Goal: Task Accomplishment & Management: Use online tool/utility

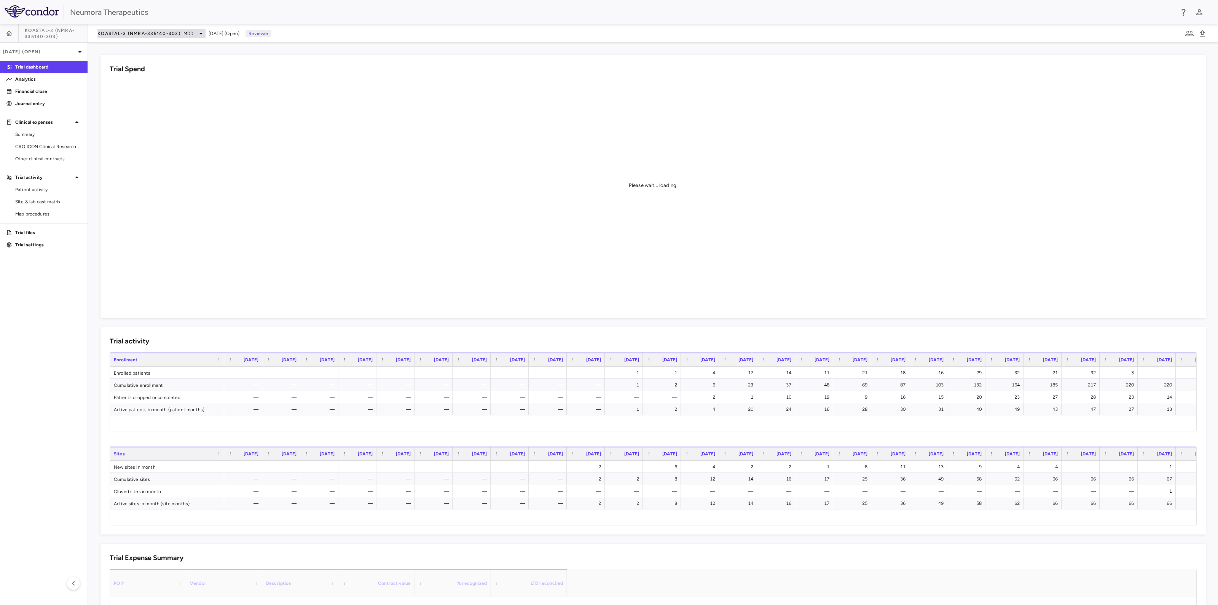
click at [135, 30] on span "KOASTAL-3 (NMRA-335140-303)" at bounding box center [138, 33] width 83 height 6
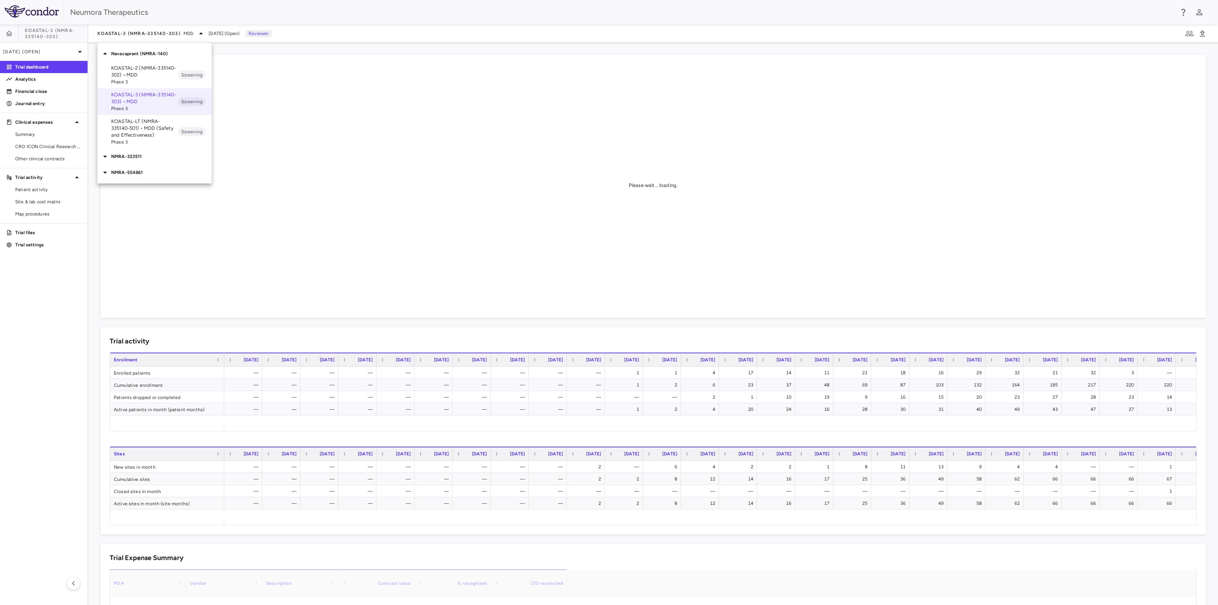
click at [134, 170] on p "NMRA-554861" at bounding box center [161, 172] width 100 height 7
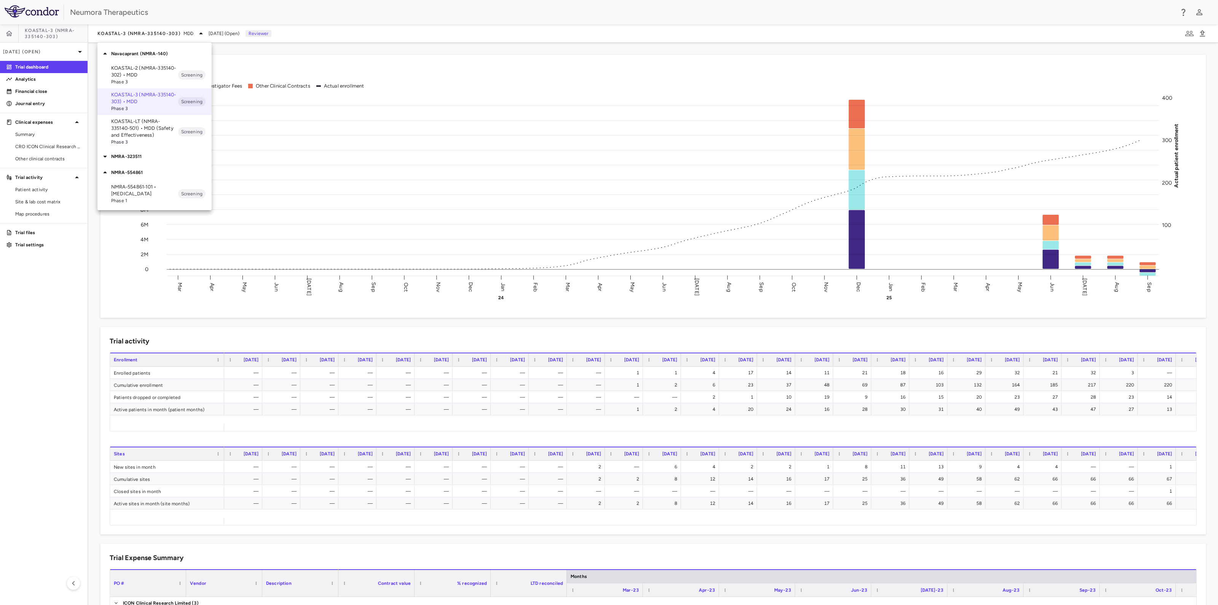
click at [140, 156] on p "NMRA-323511" at bounding box center [161, 156] width 100 height 7
click at [137, 173] on p "NMRA-323511-104 • [MEDICAL_DATA] Associated With [MEDICAL_DATA] Due to [MEDICAL…" at bounding box center [144, 184] width 67 height 34
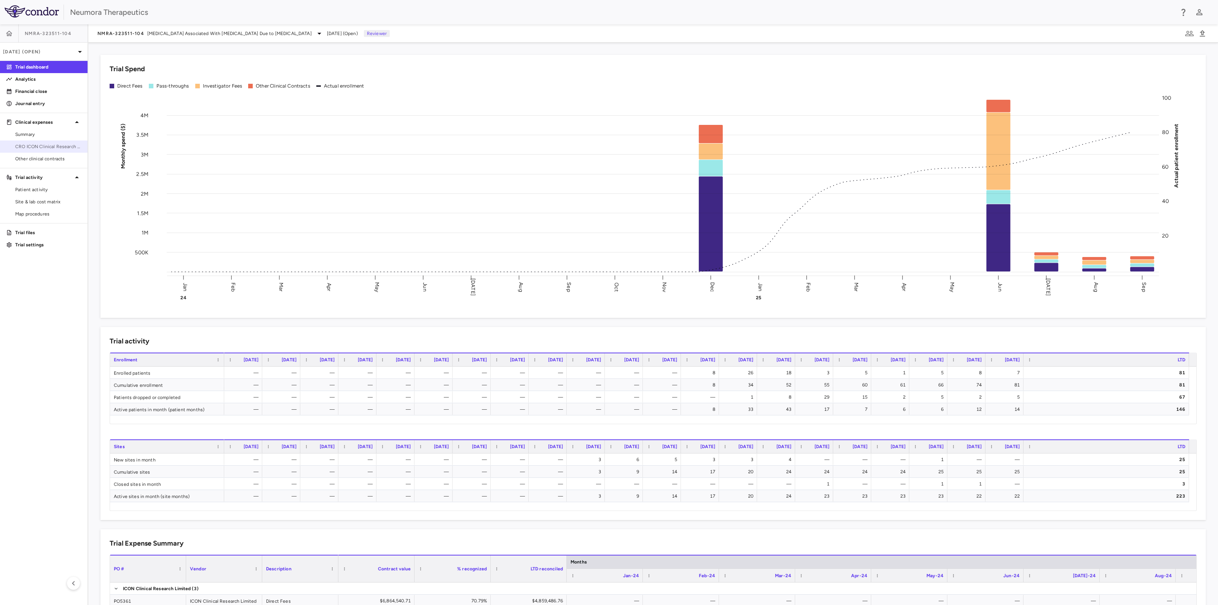
click at [43, 145] on span "CRO ICON Clinical Research Limited" at bounding box center [48, 146] width 66 height 7
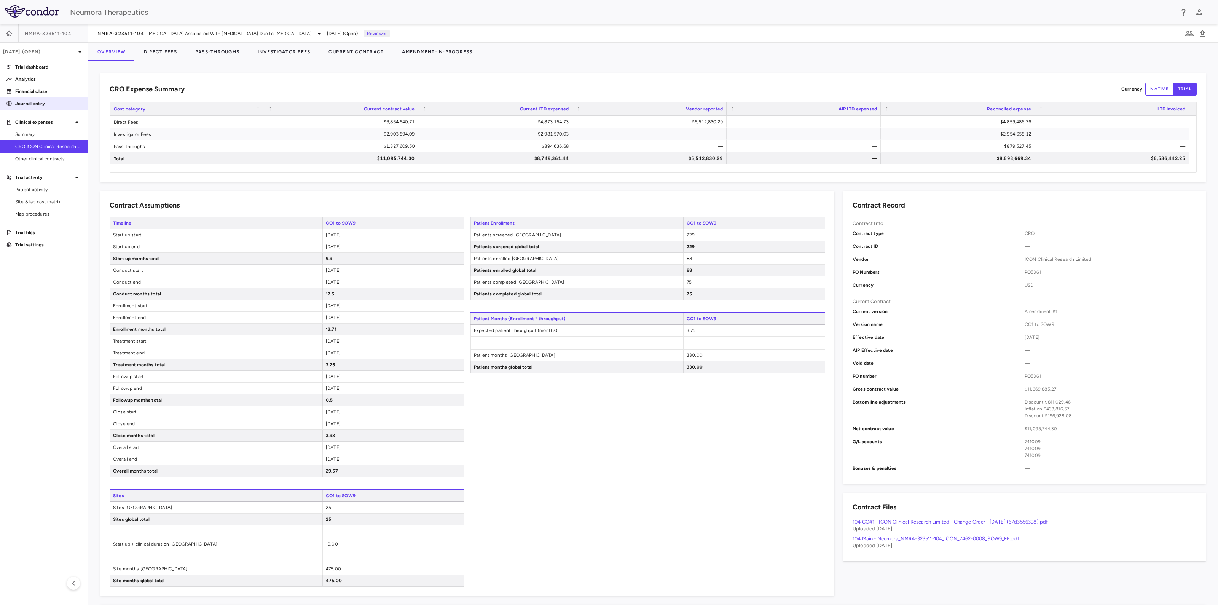
drag, startPoint x: 34, startPoint y: 91, endPoint x: 51, endPoint y: 99, distance: 18.9
click at [34, 91] on p "Financial close" at bounding box center [48, 91] width 66 height 7
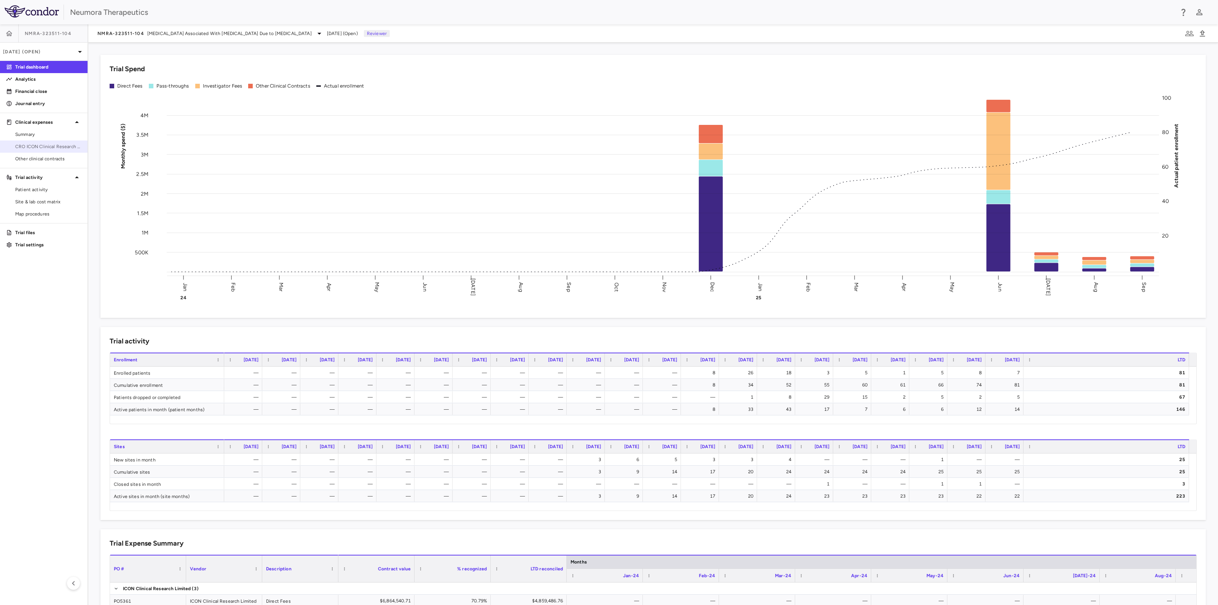
click at [37, 148] on span "CRO ICON Clinical Research Limited" at bounding box center [48, 146] width 66 height 7
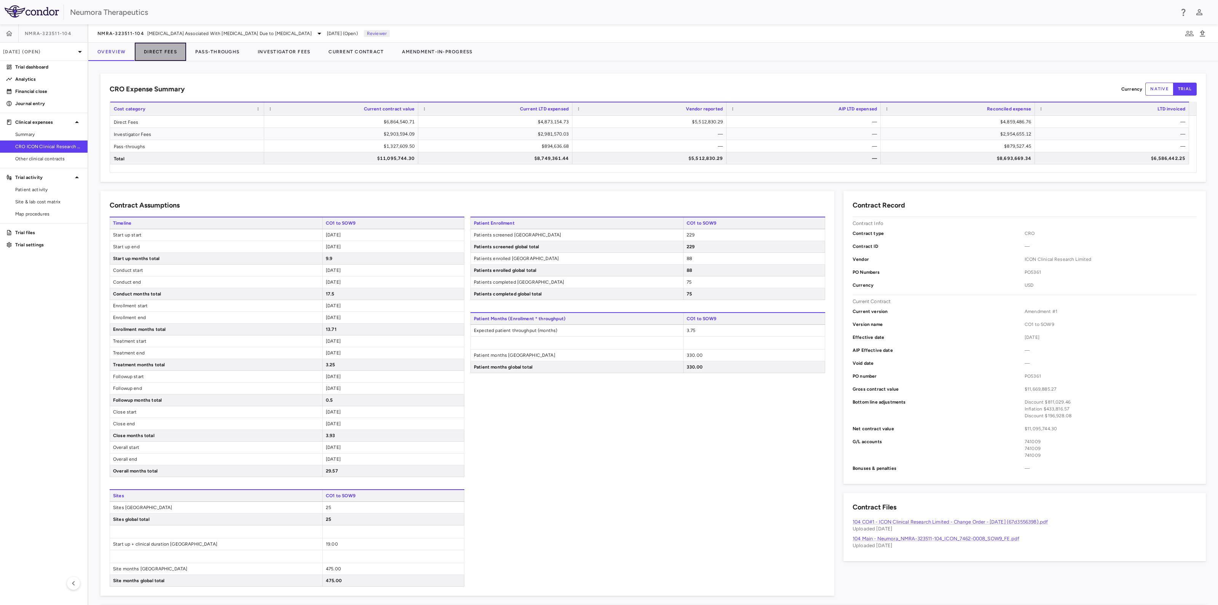
click at [168, 51] on button "Direct Fees" at bounding box center [160, 52] width 51 height 18
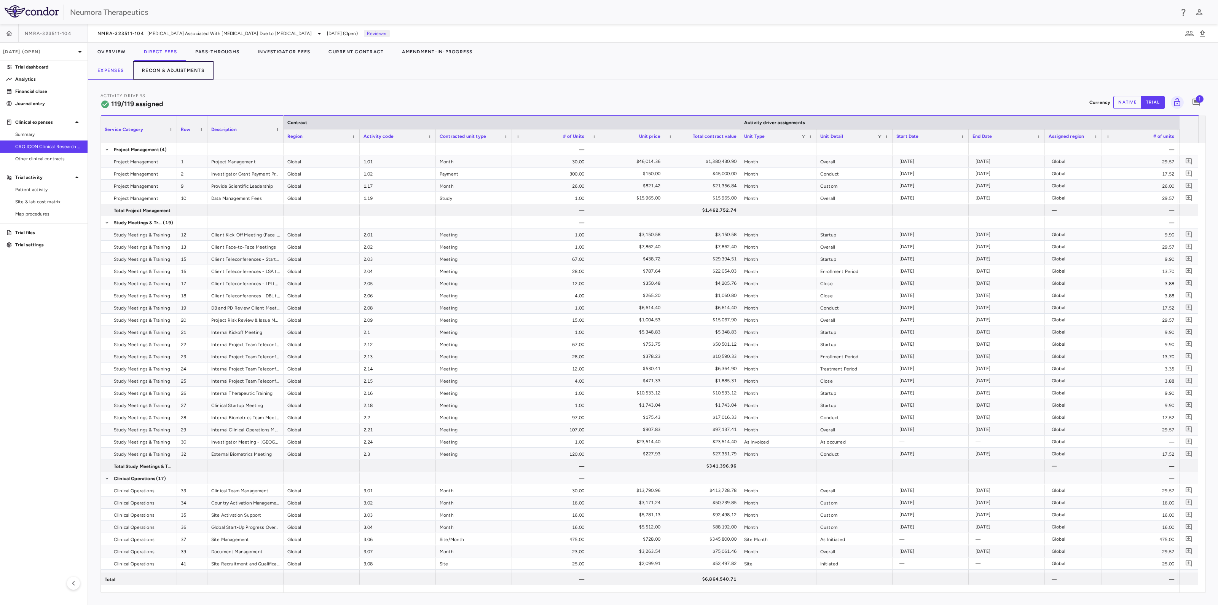
click at [164, 68] on button "Recon & Adjustments" at bounding box center [173, 70] width 81 height 18
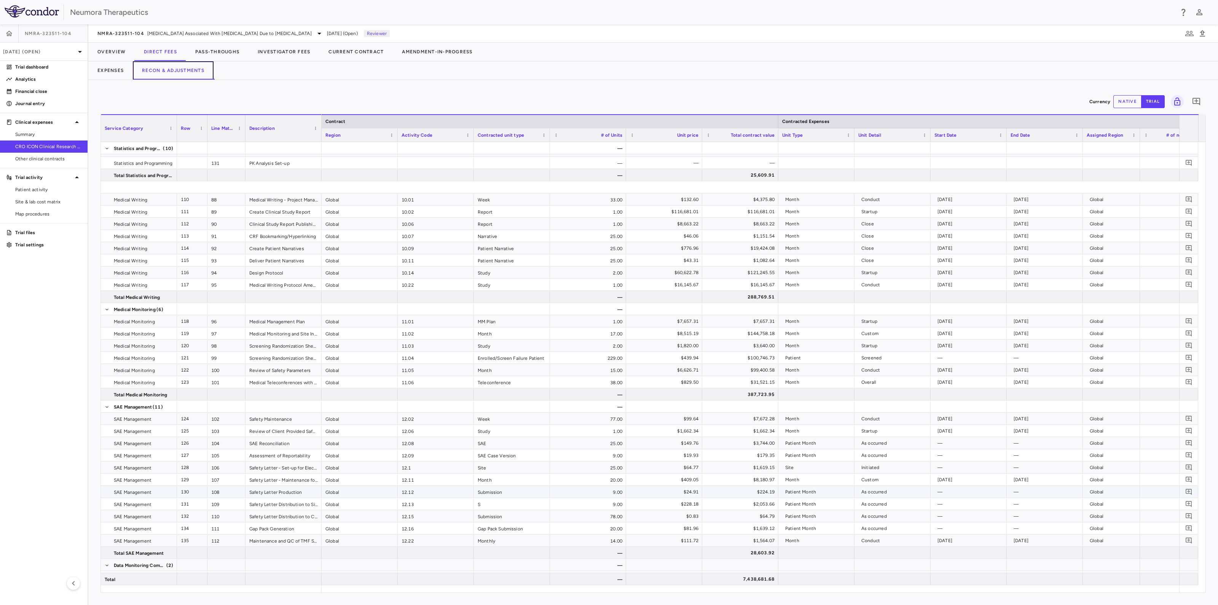
scroll to position [1271, 0]
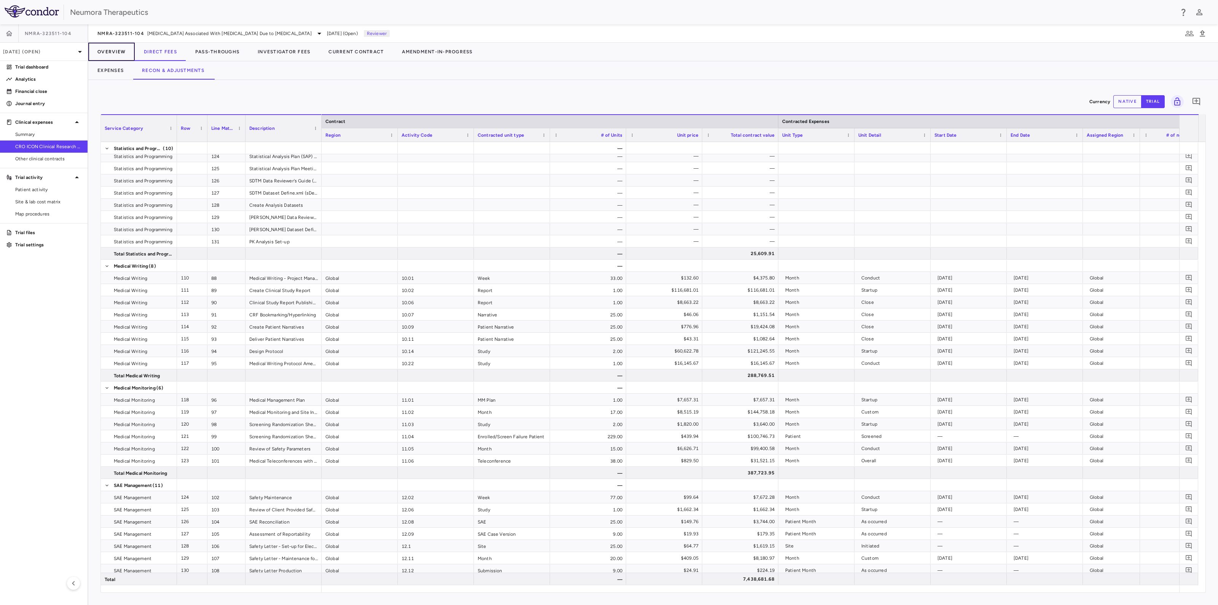
click at [113, 52] on button "Overview" at bounding box center [111, 52] width 46 height 18
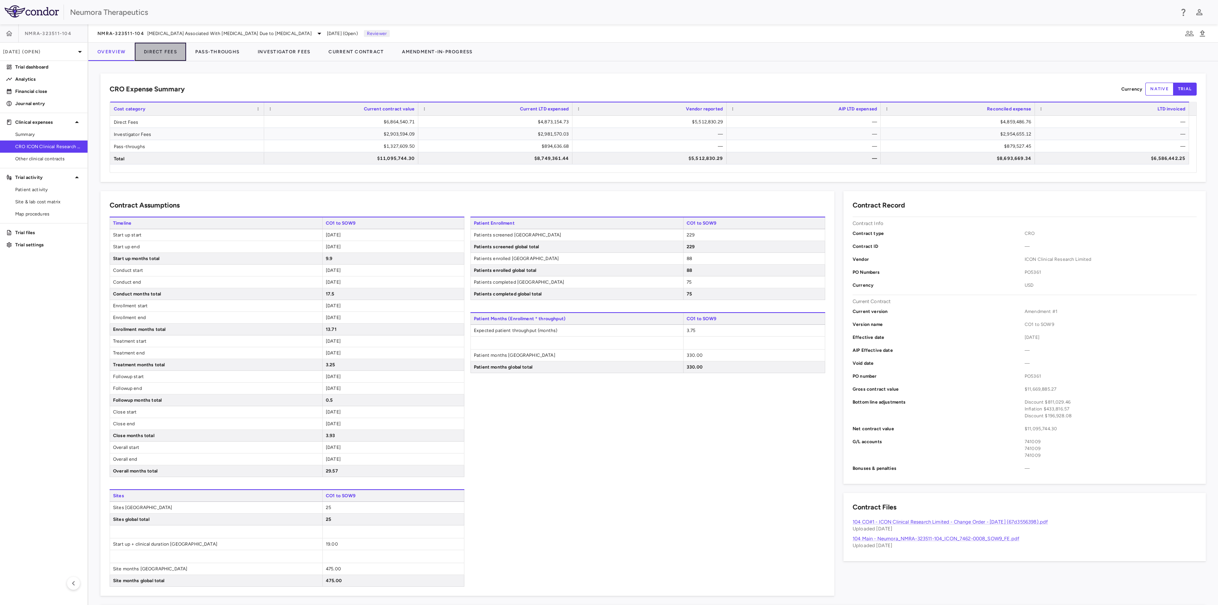
drag, startPoint x: 169, startPoint y: 52, endPoint x: 906, endPoint y: 56, distance: 737.1
click at [169, 52] on button "Direct Fees" at bounding box center [160, 52] width 51 height 18
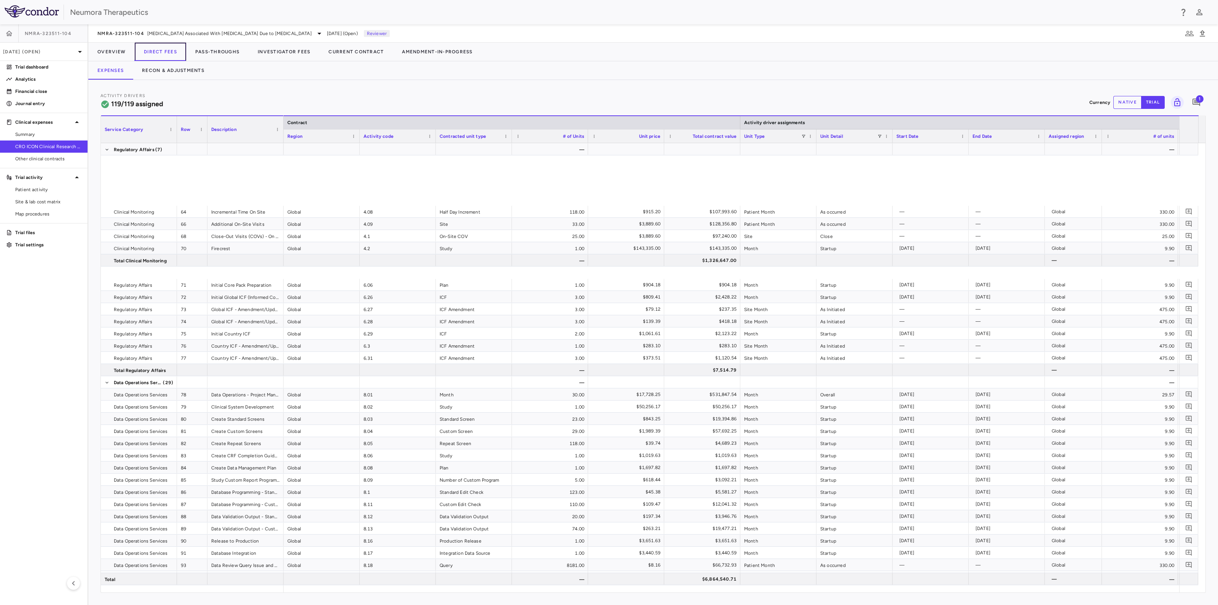
scroll to position [904, 0]
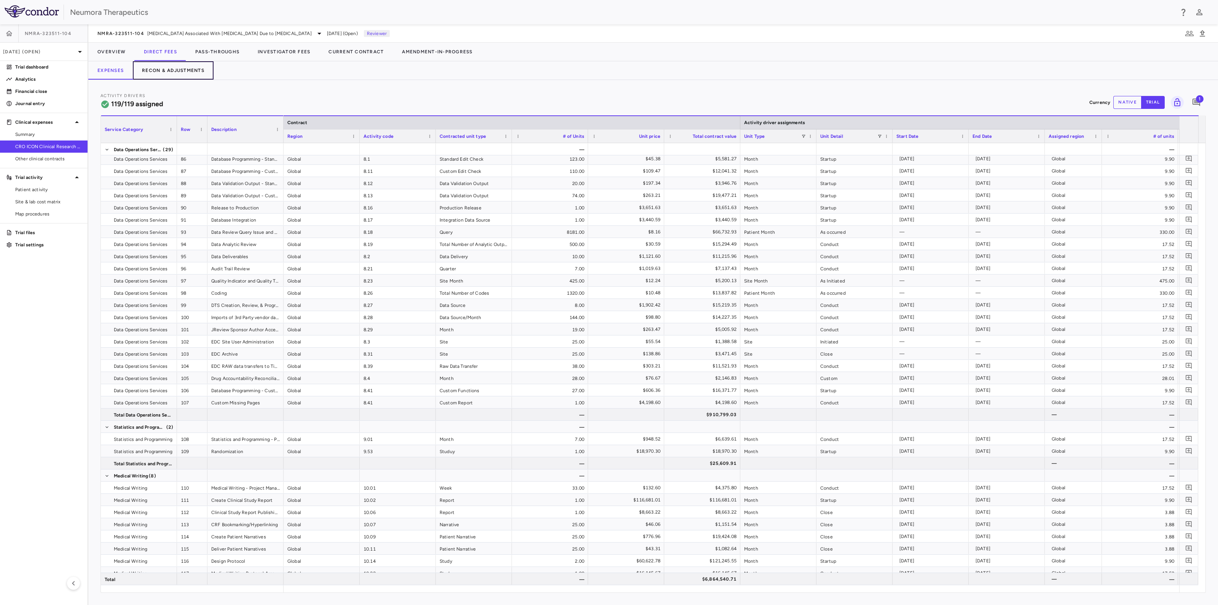
click at [178, 69] on button "Recon & Adjustments" at bounding box center [173, 70] width 81 height 18
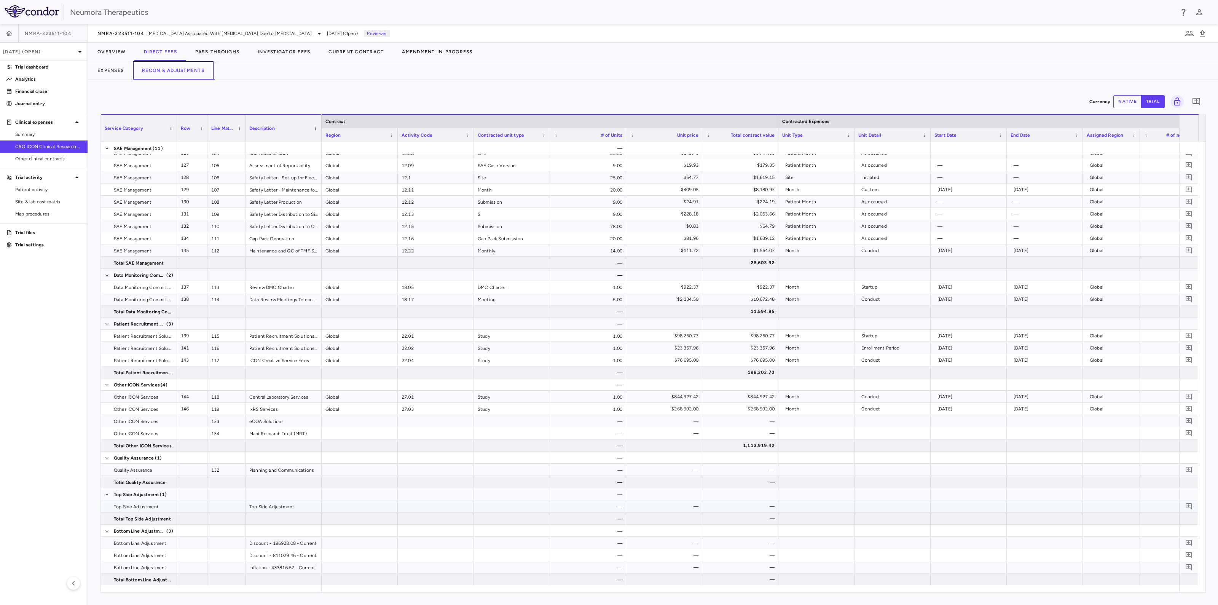
scroll to position [1651, 0]
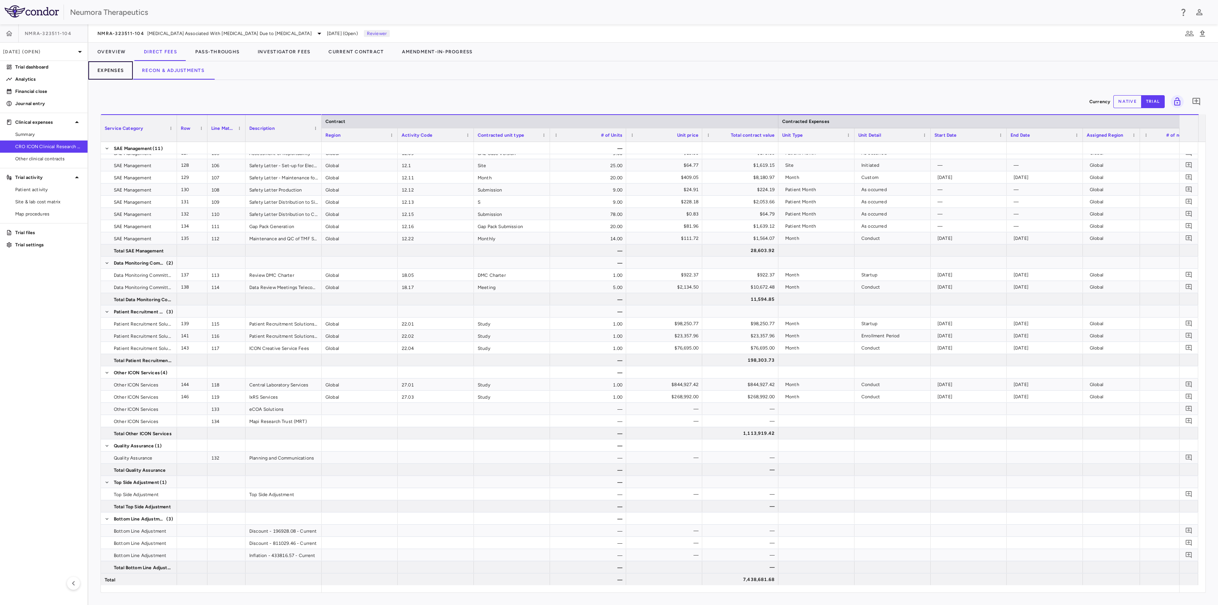
click at [95, 68] on button "Expenses" at bounding box center [110, 70] width 45 height 18
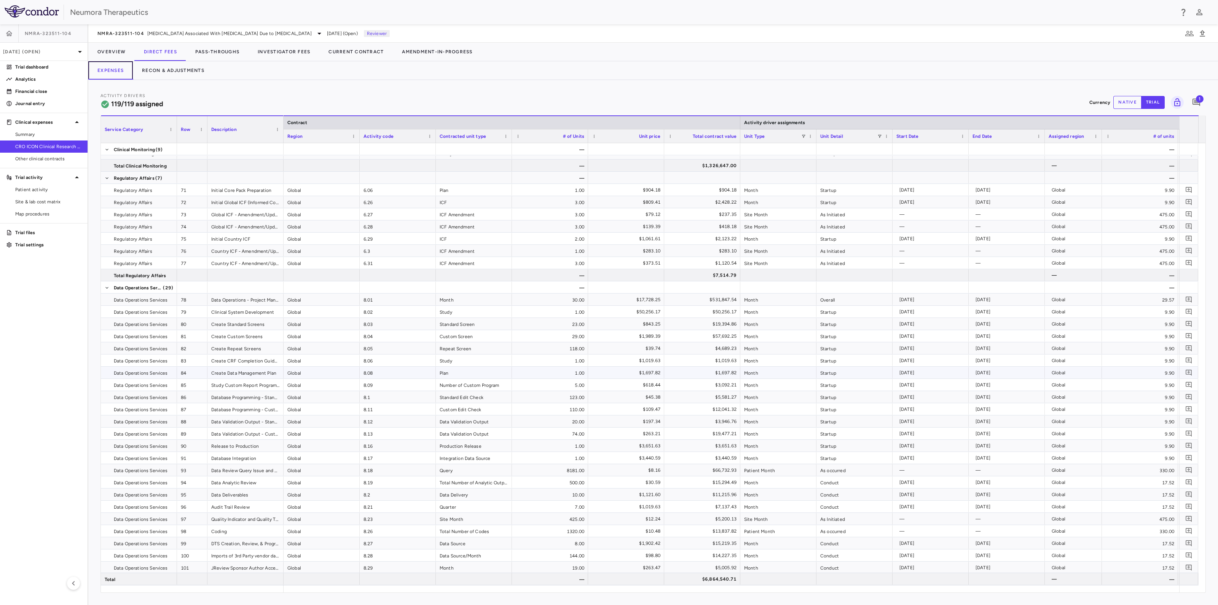
scroll to position [666, 0]
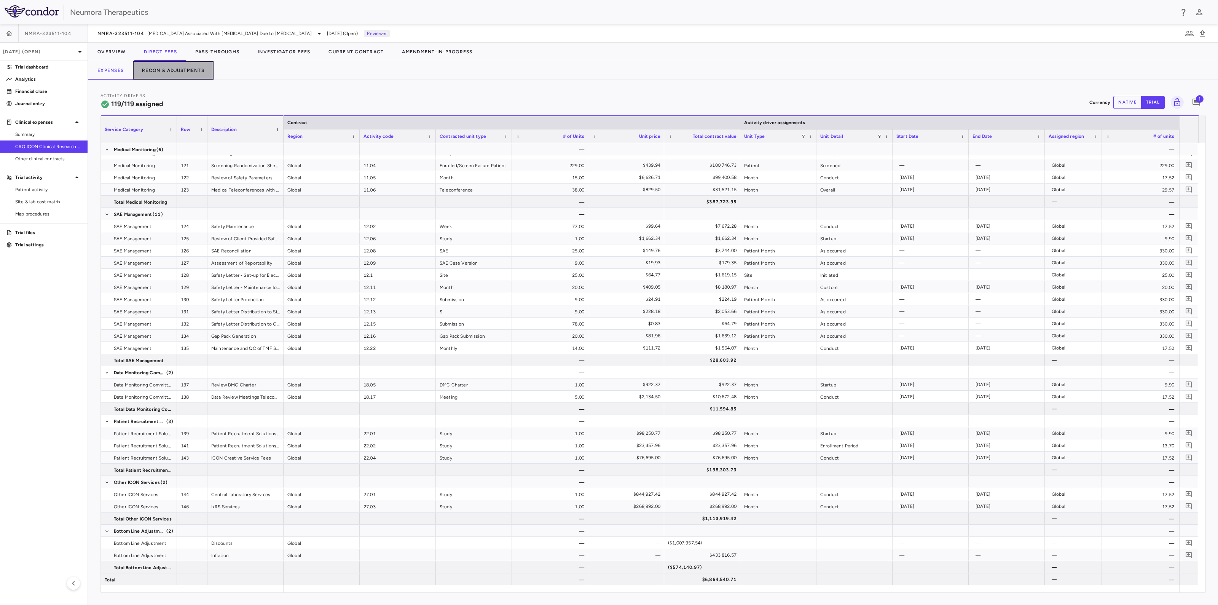
click at [167, 69] on button "Recon & Adjustments" at bounding box center [173, 70] width 81 height 18
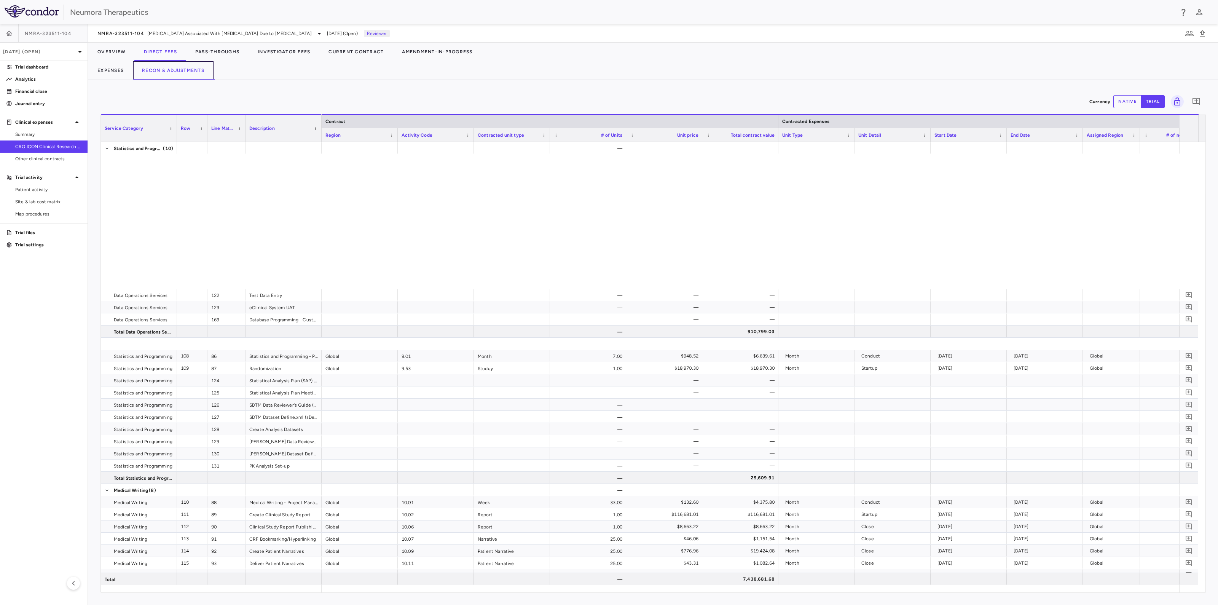
scroll to position [1427, 0]
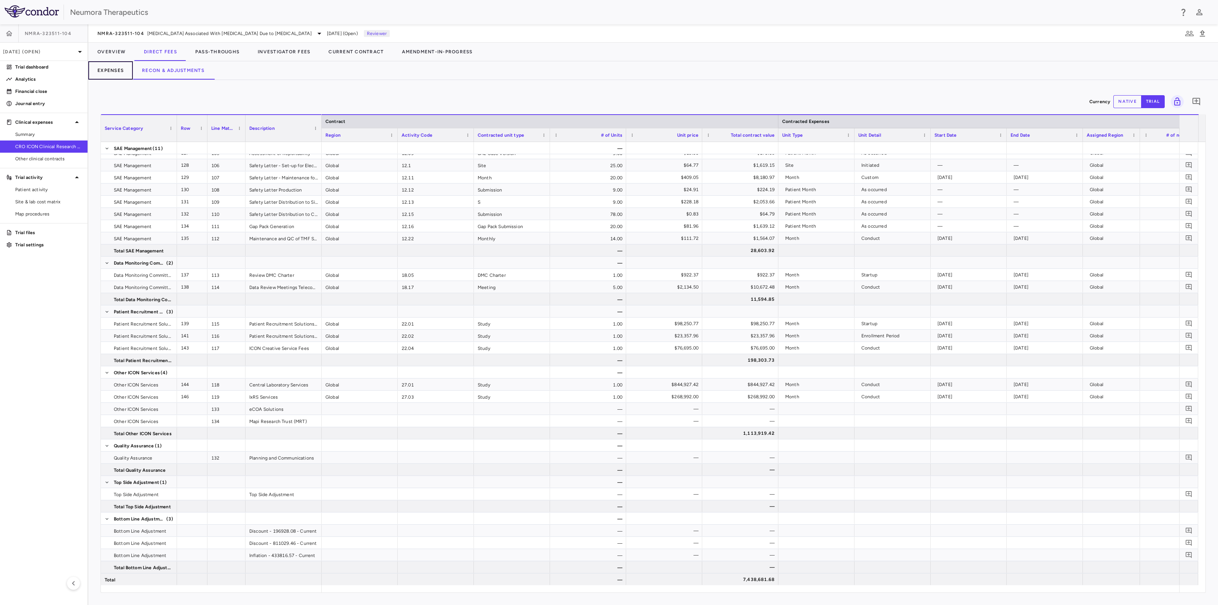
click at [109, 64] on button "Expenses" at bounding box center [110, 70] width 45 height 18
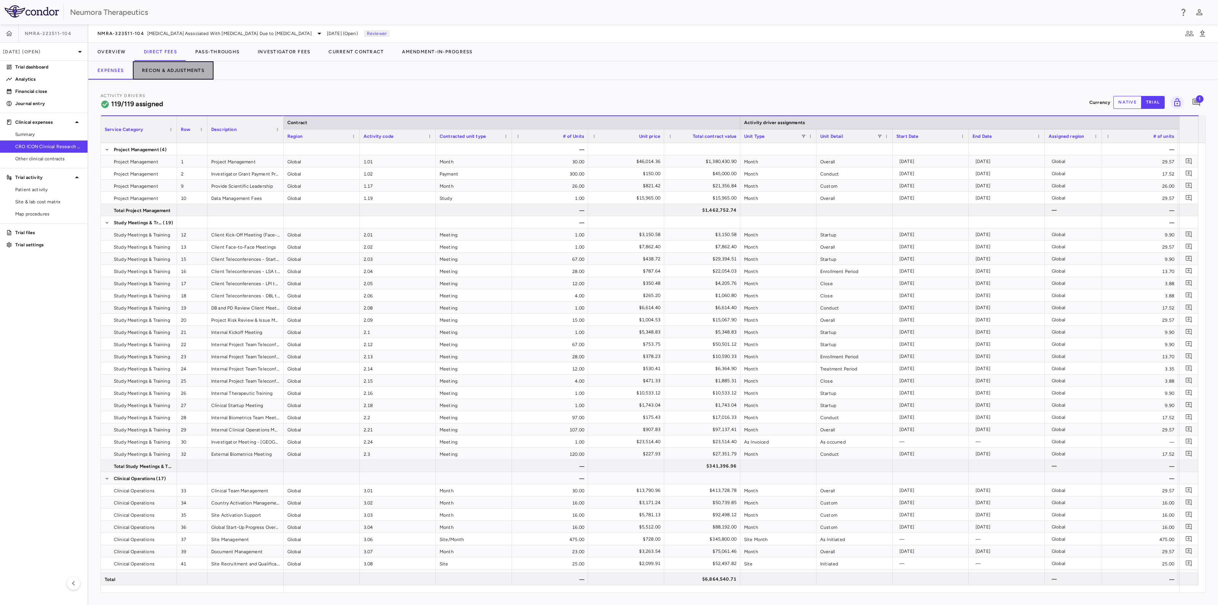
click at [163, 69] on button "Recon & Adjustments" at bounding box center [173, 70] width 81 height 18
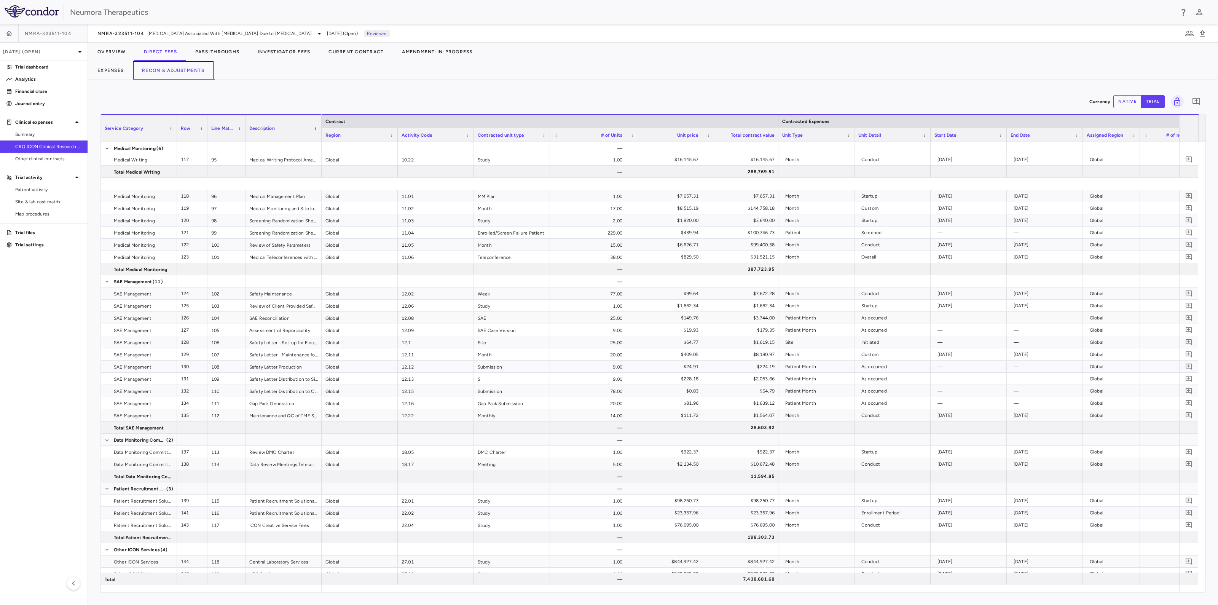
scroll to position [1651, 0]
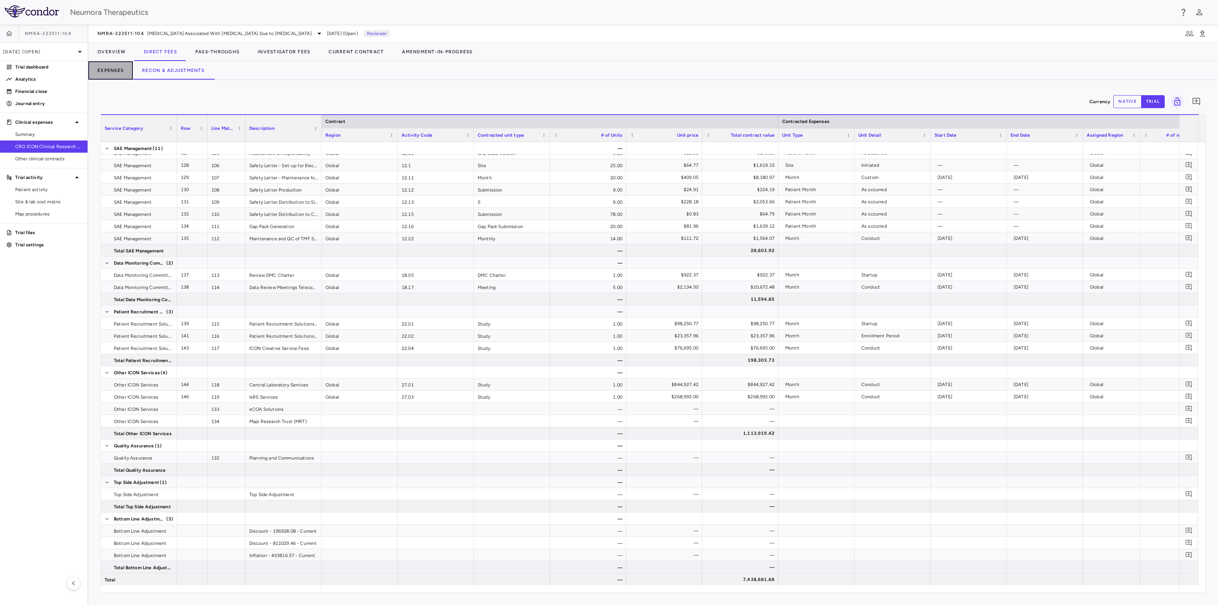
click at [115, 72] on button "Expenses" at bounding box center [110, 70] width 45 height 18
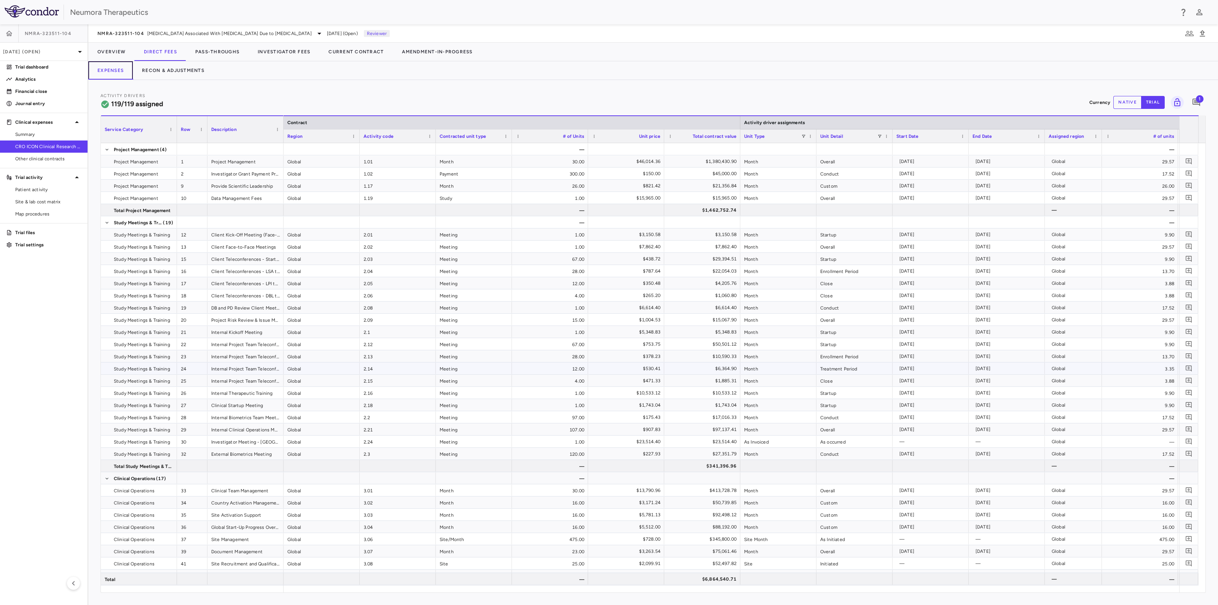
scroll to position [91, 0]
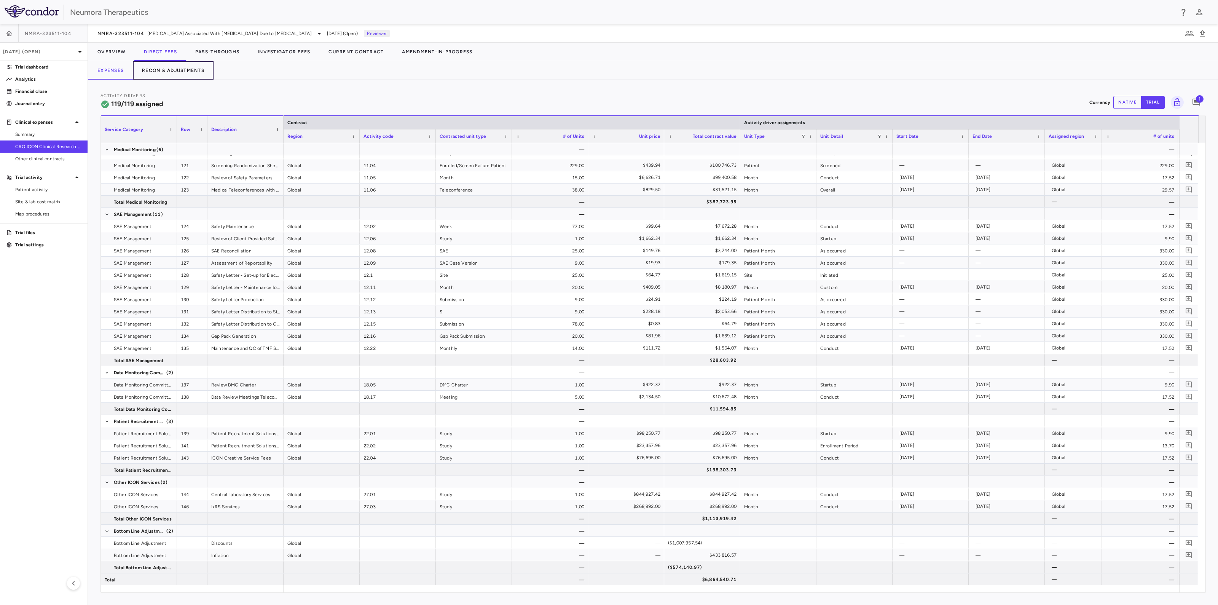
click at [190, 73] on button "Recon & Adjustments" at bounding box center [173, 70] width 81 height 18
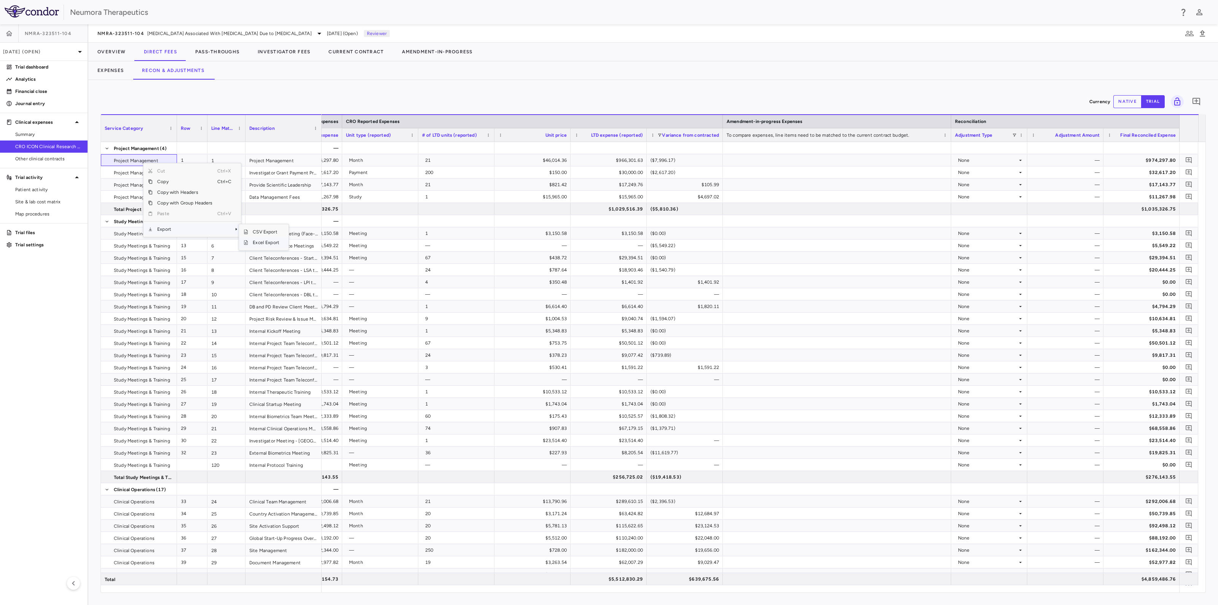
click at [258, 242] on span "Excel Export" at bounding box center [266, 242] width 36 height 11
drag, startPoint x: 207, startPoint y: 51, endPoint x: 504, endPoint y: 73, distance: 297.7
click at [207, 51] on button "Pass-Throughs" at bounding box center [217, 52] width 62 height 18
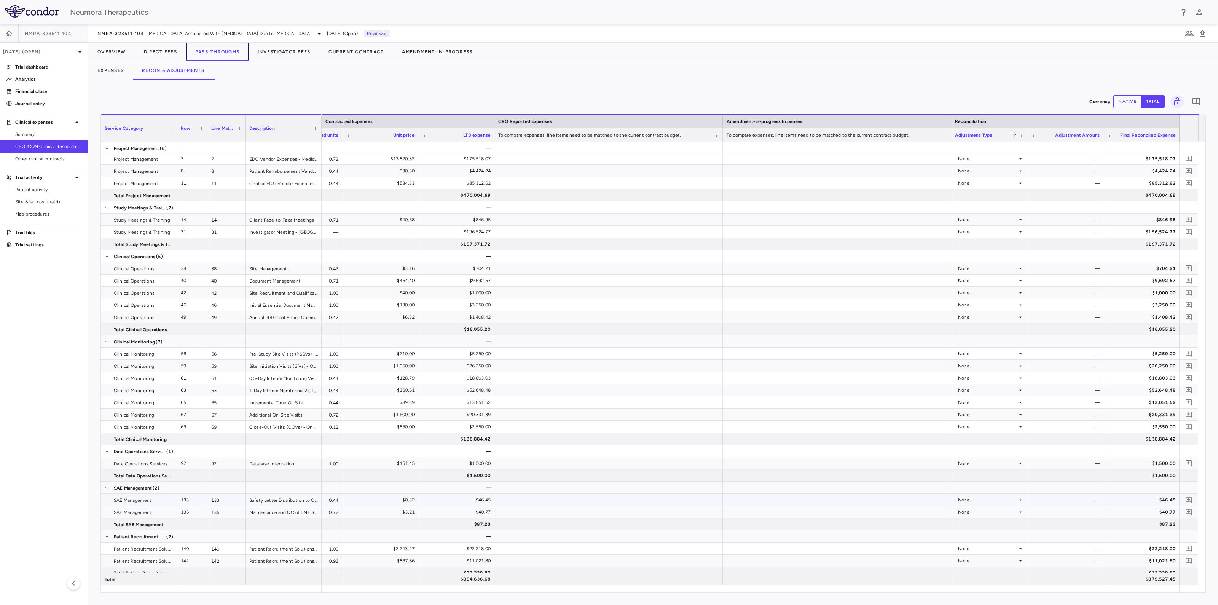
scroll to position [116, 0]
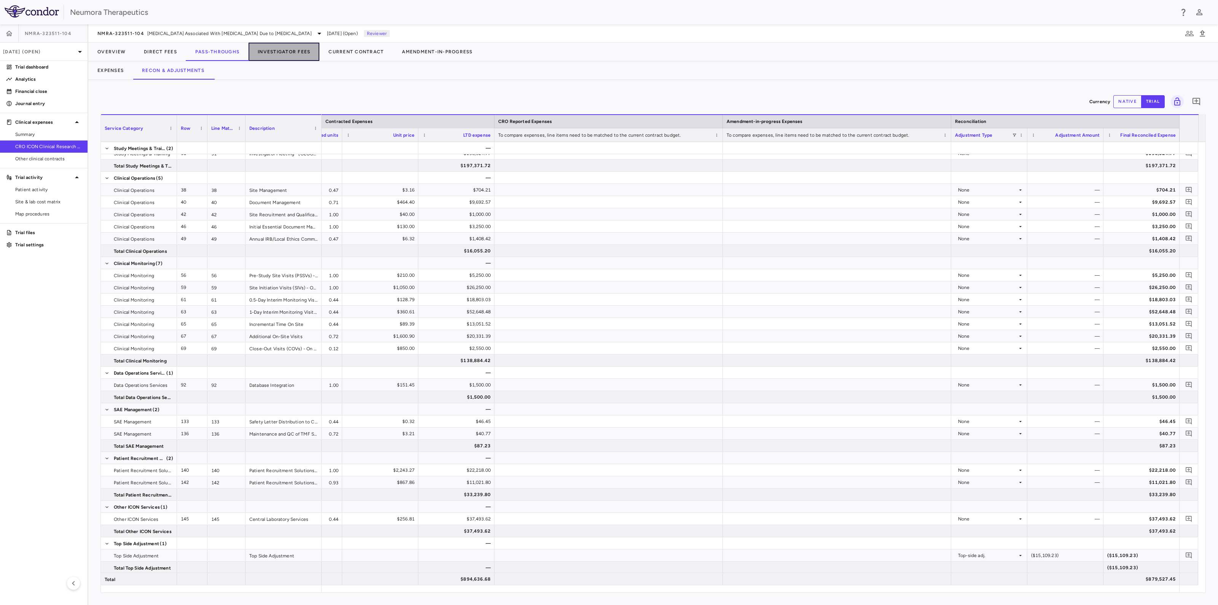
click at [289, 49] on button "Investigator Fees" at bounding box center [284, 52] width 71 height 18
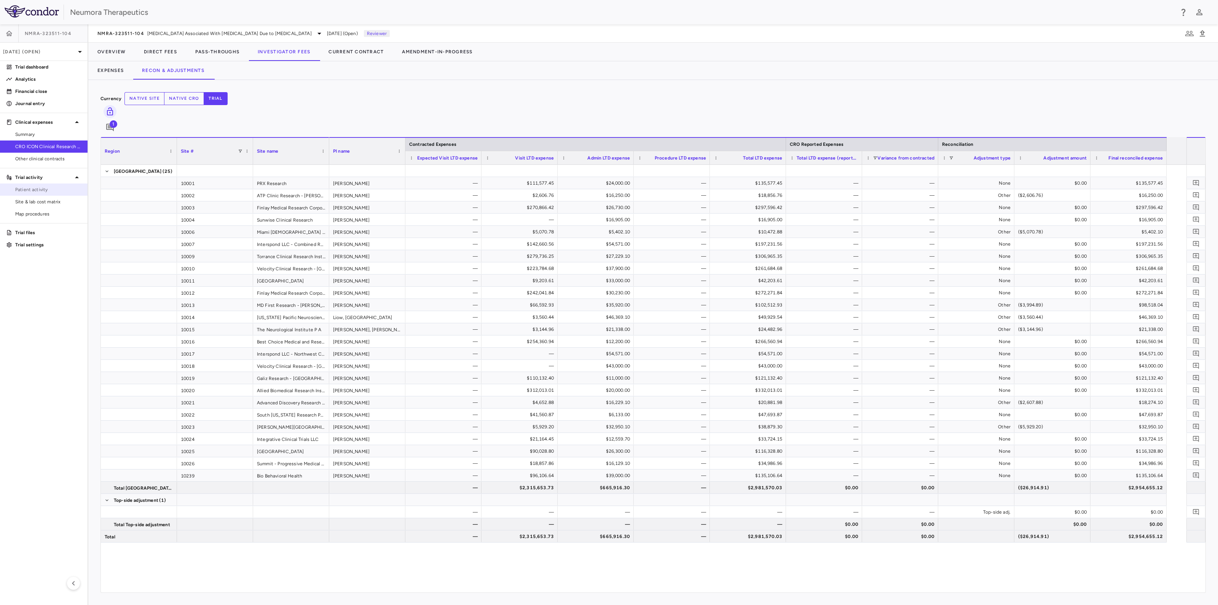
click at [27, 187] on span "Patient activity" at bounding box center [48, 189] width 66 height 7
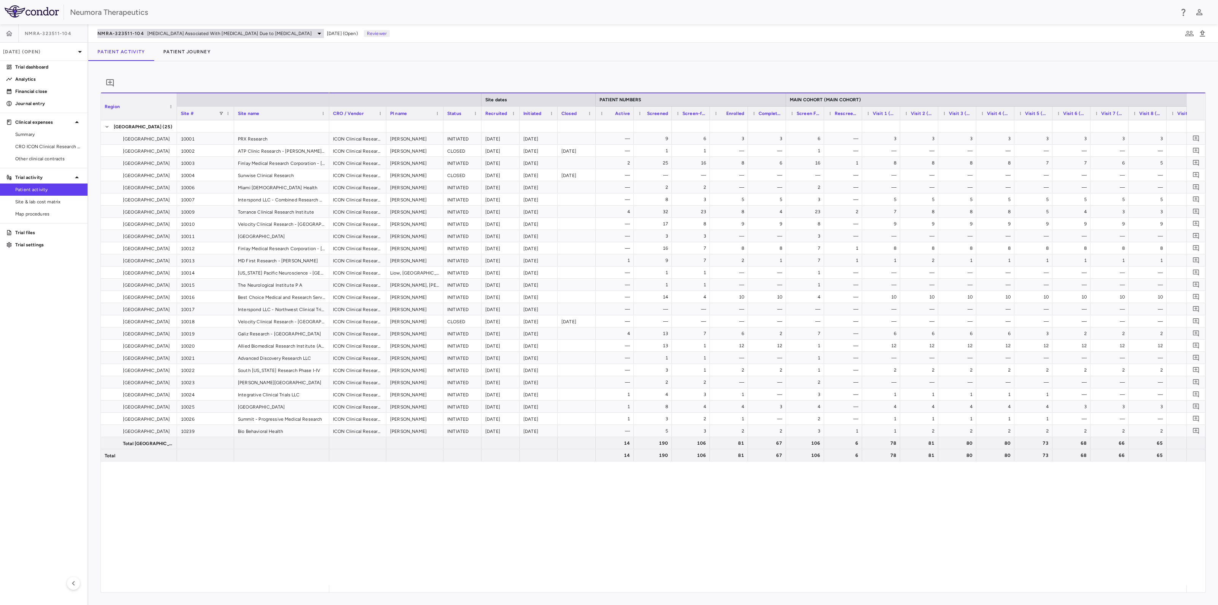
click at [281, 32] on div "NMRA-323511-104 [MEDICAL_DATA] Associated With [MEDICAL_DATA] Due to [MEDICAL_D…" at bounding box center [210, 33] width 226 height 9
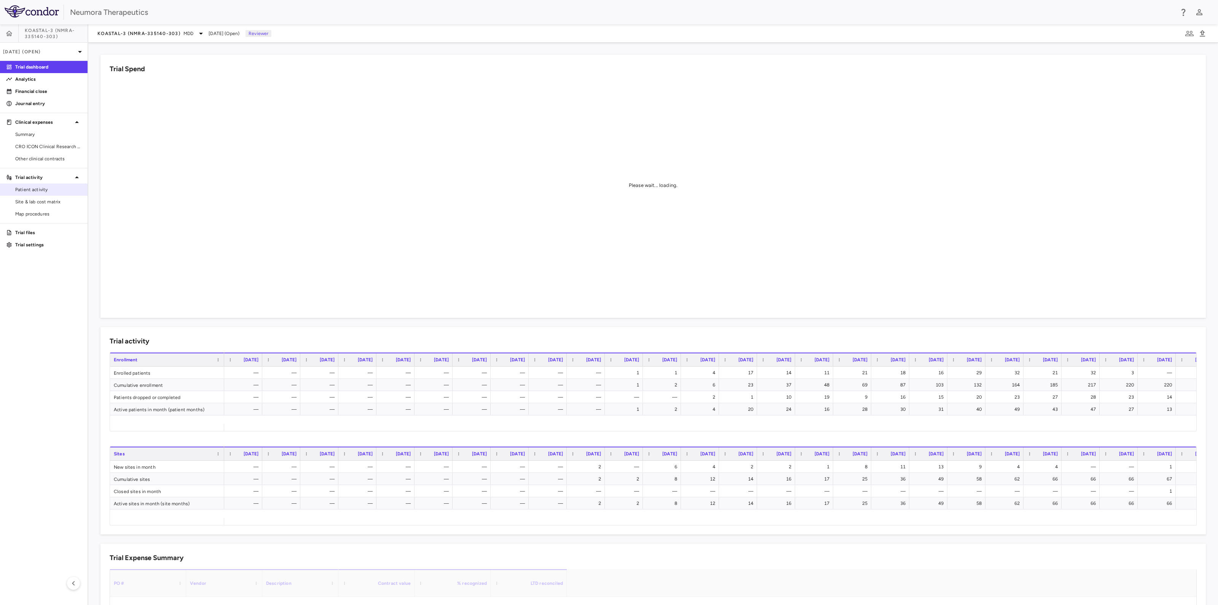
click at [27, 187] on span "Patient activity" at bounding box center [48, 189] width 66 height 7
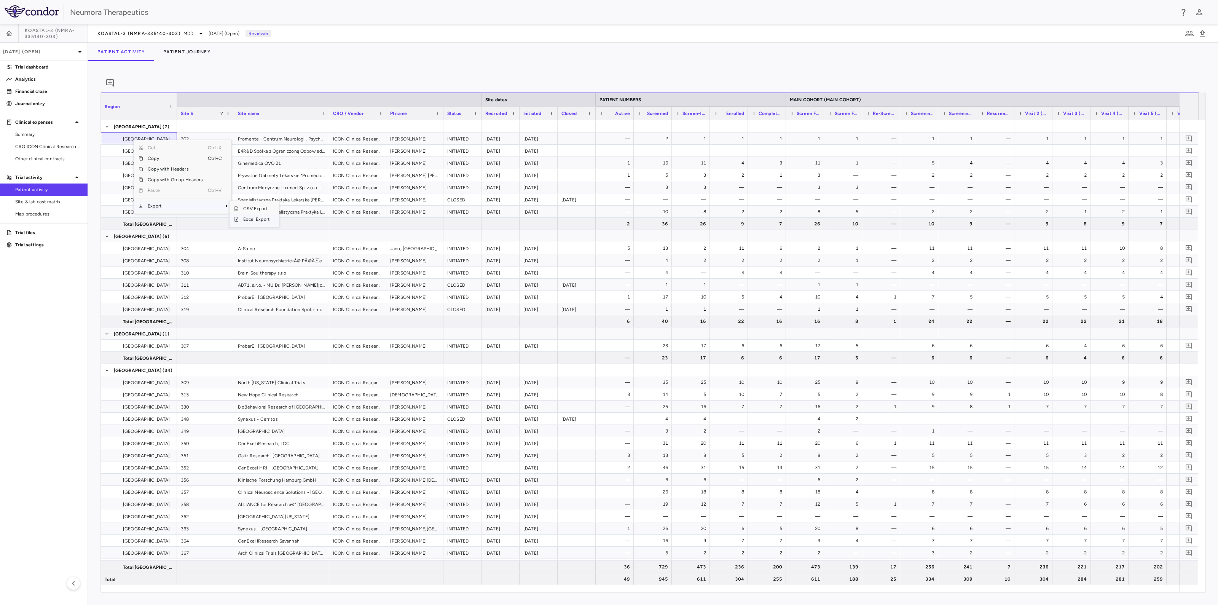
click at [262, 223] on span "Excel Export" at bounding box center [257, 219] width 36 height 11
click at [30, 146] on span "CRO ICON Clinical Research Limited" at bounding box center [48, 146] width 66 height 7
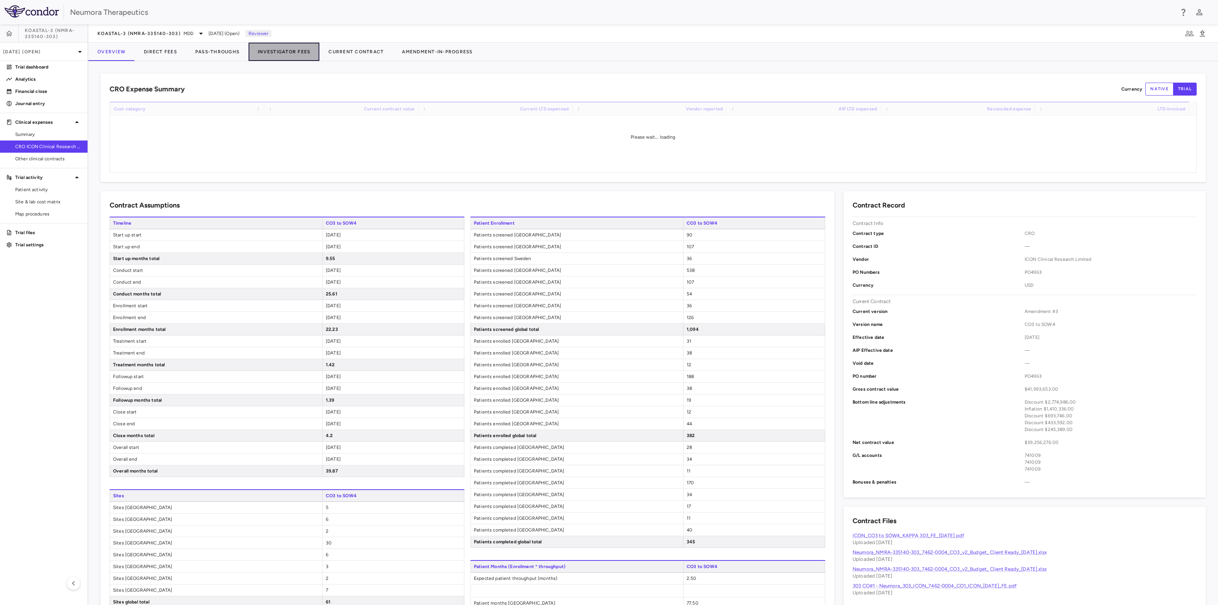
drag, startPoint x: 293, startPoint y: 50, endPoint x: 294, endPoint y: 57, distance: 7.7
click at [293, 50] on button "Investigator Fees" at bounding box center [284, 52] width 71 height 18
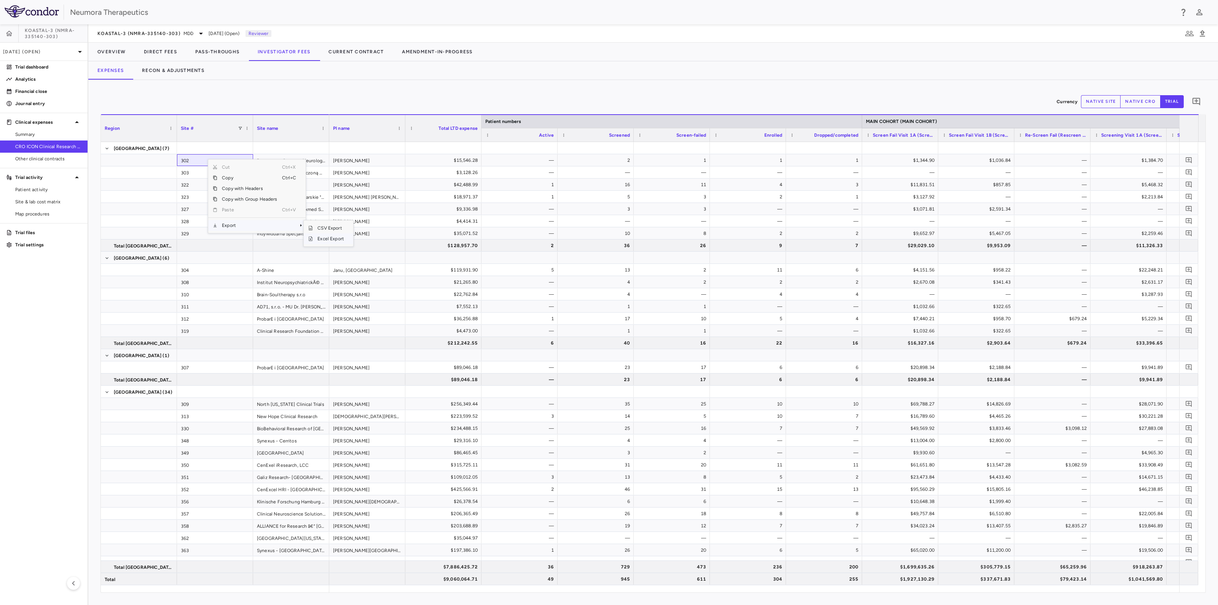
click at [335, 239] on span "Excel Export" at bounding box center [331, 238] width 36 height 11
click at [162, 70] on button "Recon & Adjustments" at bounding box center [173, 70] width 81 height 18
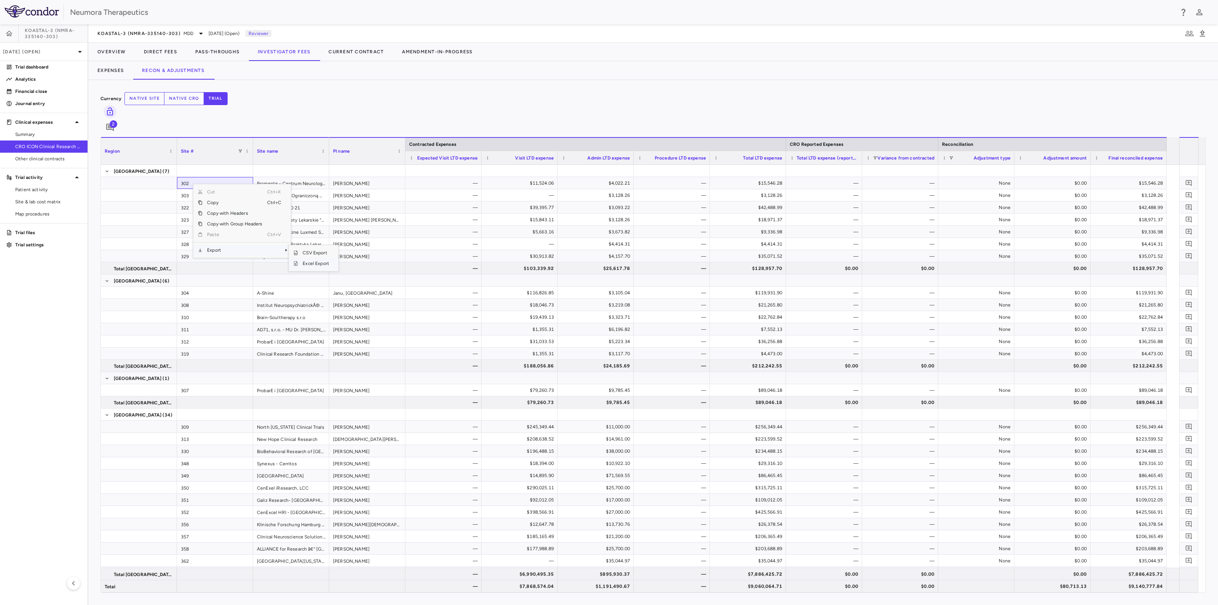
click at [320, 258] on span "Excel Export" at bounding box center [316, 263] width 36 height 11
